Goal: Transaction & Acquisition: Obtain resource

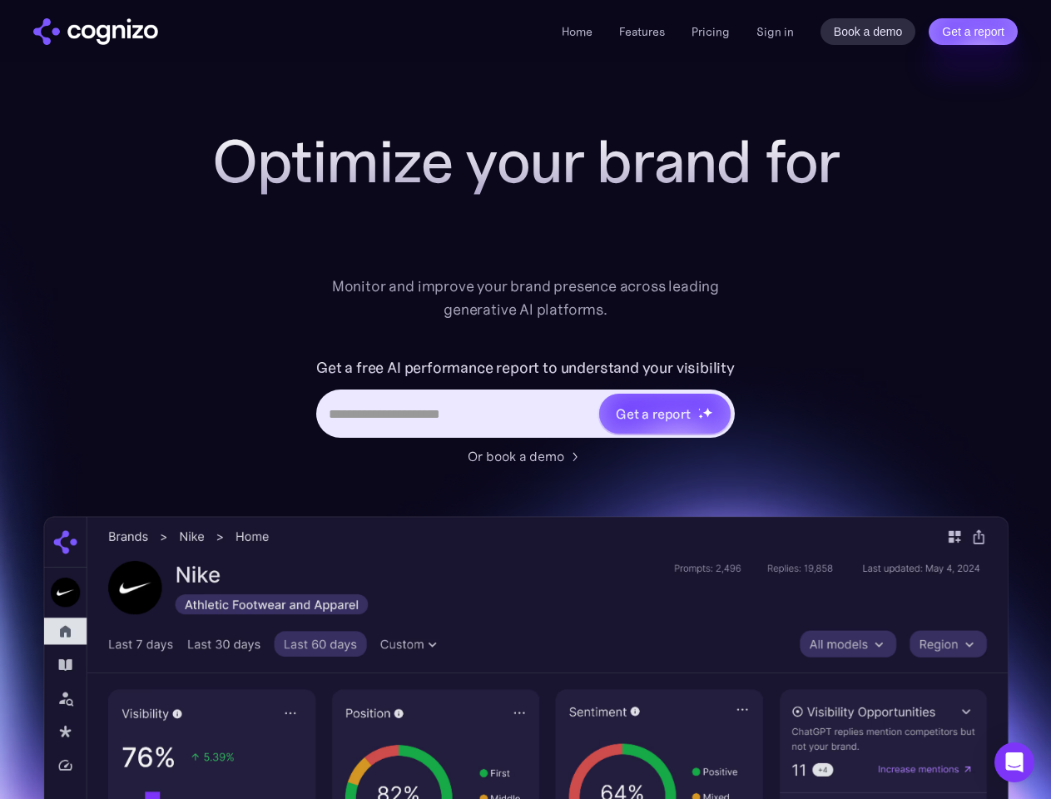
click at [973, 32] on link "Get a report" at bounding box center [973, 31] width 89 height 27
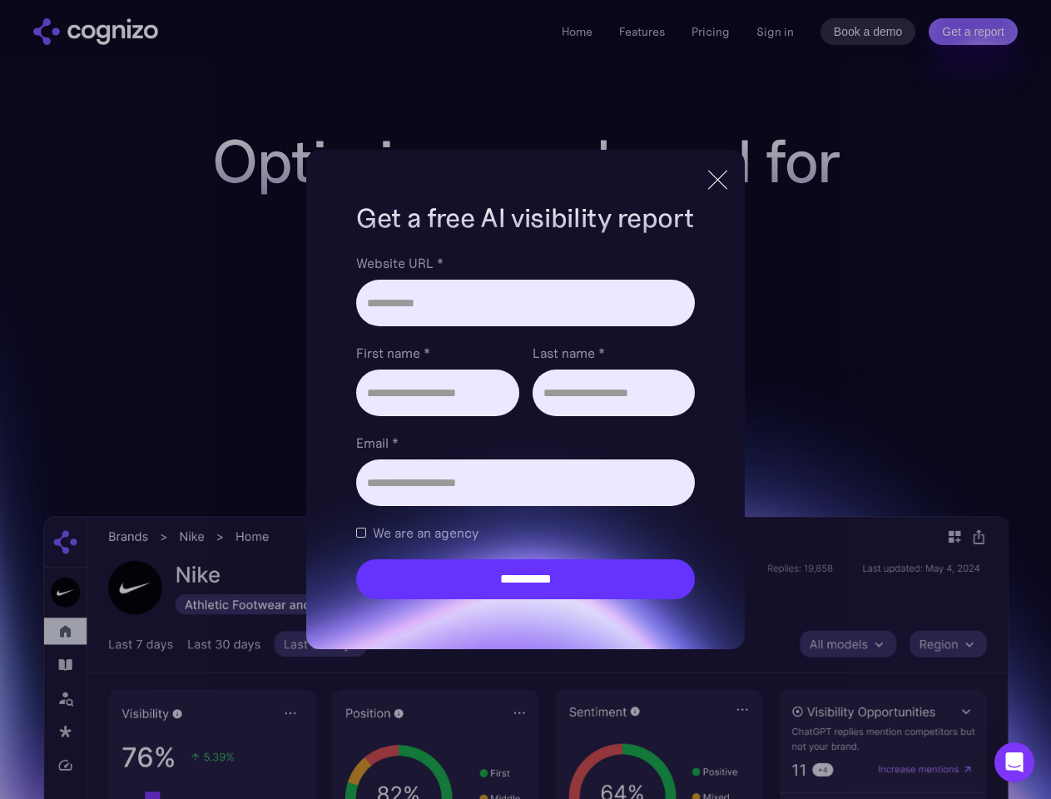
click at [664, 414] on input "Last name *" at bounding box center [614, 392] width 162 height 47
click at [1014, 762] on icon "Open Intercom Messenger" at bounding box center [1014, 762] width 17 height 20
